Goal: Task Accomplishment & Management: Manage account settings

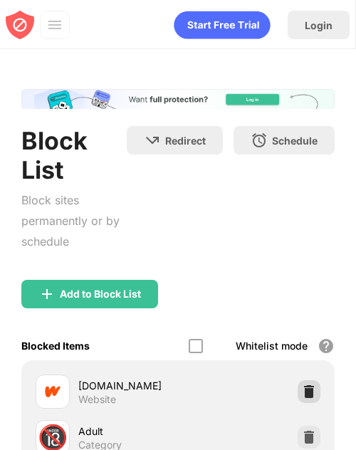
click at [302, 397] on img at bounding box center [309, 392] width 14 height 14
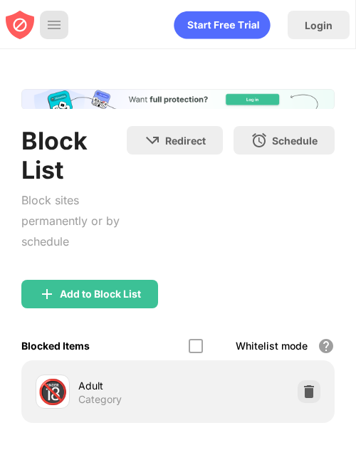
click at [47, 24] on div at bounding box center [54, 25] width 28 height 28
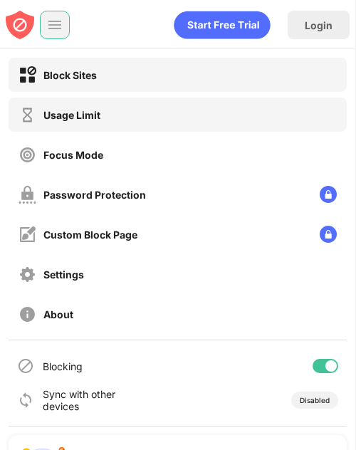
click at [63, 114] on div "Usage Limit" at bounding box center [71, 115] width 57 height 12
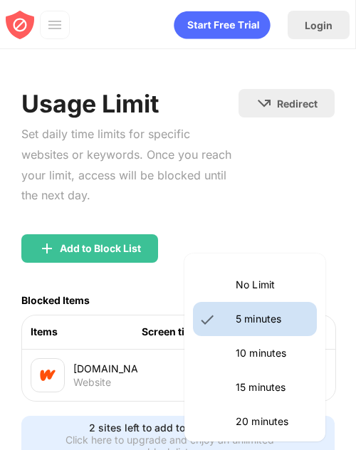
click at [276, 374] on body "Login Block Sites Usage Limit Focus Mode Password Protection Custom Block Page …" at bounding box center [178, 225] width 356 height 450
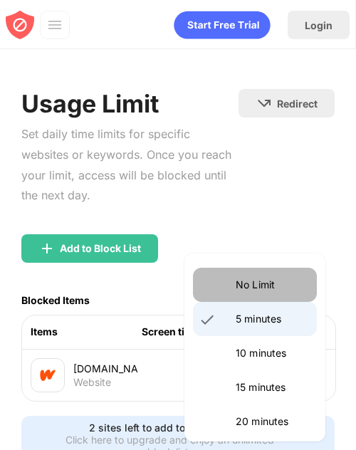
click at [255, 285] on p "No Limit" at bounding box center [272, 285] width 73 height 16
type input "********"
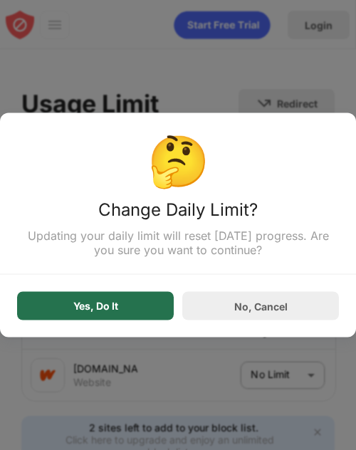
click at [83, 304] on div "Yes, Do It" at bounding box center [95, 306] width 45 height 11
